Goal: Task Accomplishment & Management: Manage account settings

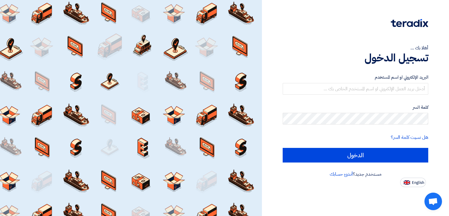
click at [271, 131] on div "أهلا بك ... تسجيل الدخول البريد الإلكتروني او اسم المستخدم كلمة السر هل نسيت كل…" at bounding box center [355, 93] width 178 height 187
click at [332, 29] on div at bounding box center [355, 27] width 145 height 16
click at [422, 185] on span "English" at bounding box center [418, 183] width 12 height 4
type input "Sign in"
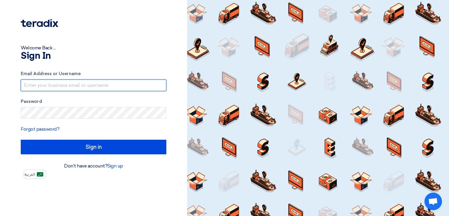
click at [40, 82] on input "text" at bounding box center [93, 85] width 145 height 12
click at [55, 84] on input "text" at bounding box center [93, 85] width 145 height 12
type input "[PERSON_NAME][EMAIL_ADDRESS][DOMAIN_NAME]"
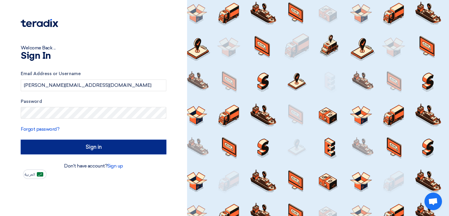
click at [80, 146] on input "Sign in" at bounding box center [93, 147] width 145 height 15
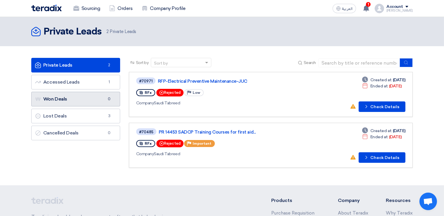
click at [63, 101] on link "Won Deals Won Deals 0" at bounding box center [75, 99] width 89 height 15
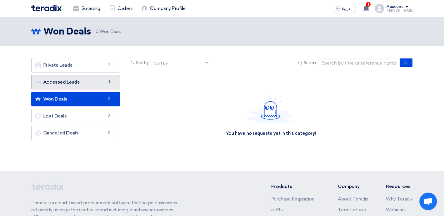
click at [63, 85] on link "Accessed Leads Accessed Leads 1" at bounding box center [75, 82] width 89 height 15
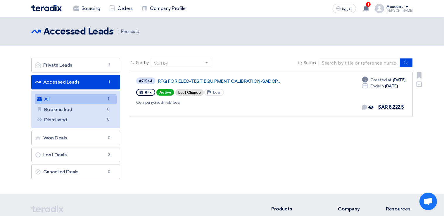
click at [195, 80] on link "RFQ FOR ELEC-TEST EQUIPMENT CALIBRATION-SADCP..." at bounding box center [231, 81] width 146 height 5
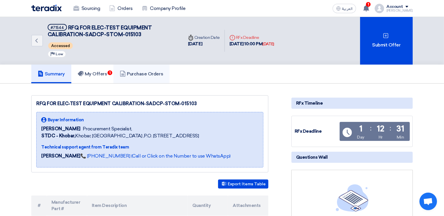
click at [140, 74] on h5 "Purchase Orders" at bounding box center [141, 74] width 43 height 6
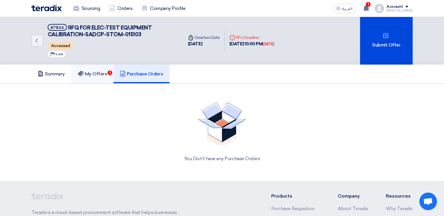
click at [109, 75] on link "My Offers 1" at bounding box center [92, 74] width 42 height 19
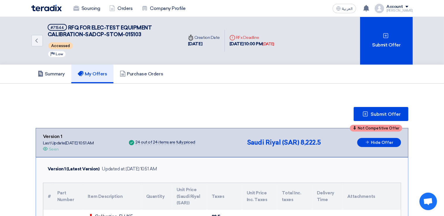
click at [409, 6] on div "Account" at bounding box center [399, 6] width 26 height 5
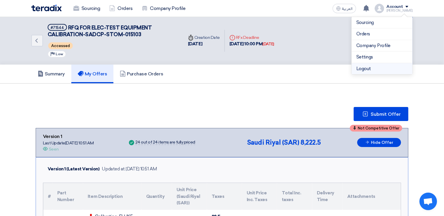
click at [372, 69] on li "Logout" at bounding box center [381, 68] width 61 height 11
